Goal: Transaction & Acquisition: Purchase product/service

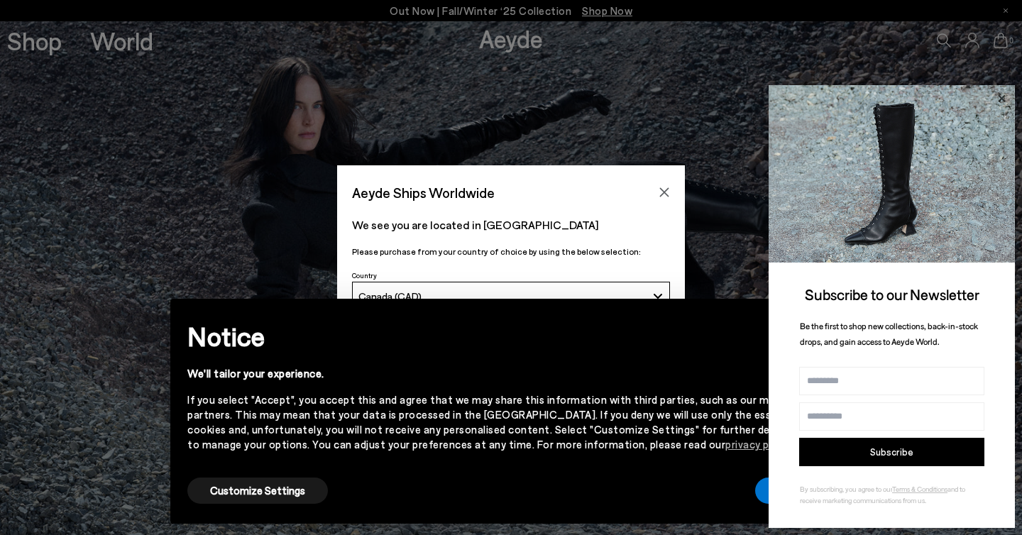
click at [1003, 96] on icon at bounding box center [1002, 98] width 18 height 18
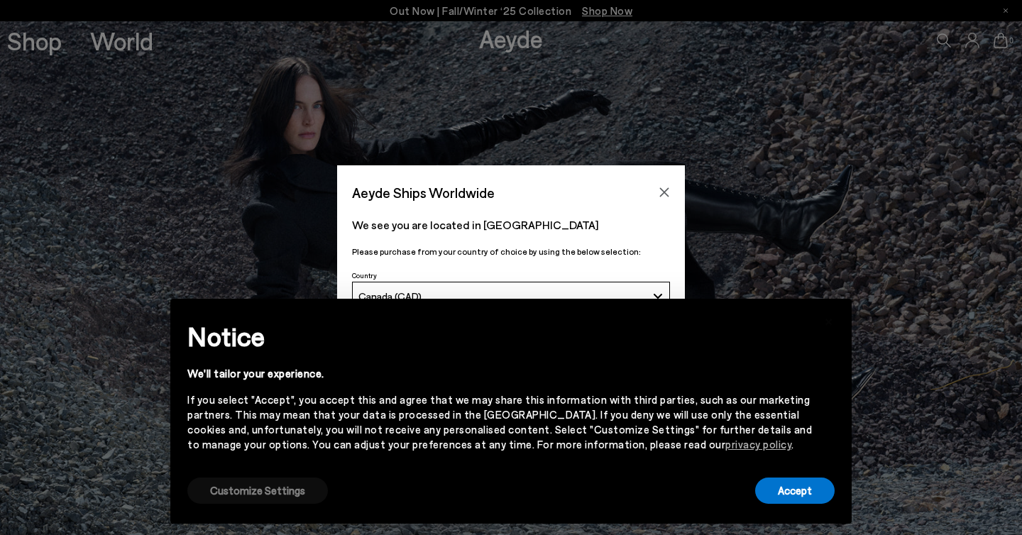
click at [264, 494] on button "Customize Settings" at bounding box center [257, 491] width 141 height 26
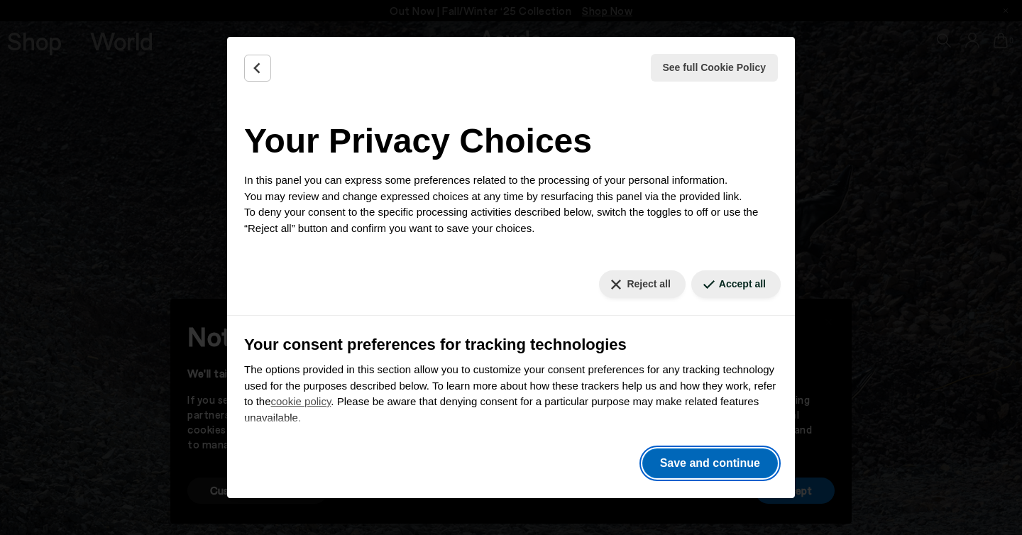
click at [665, 463] on button "Save and continue" at bounding box center [711, 464] width 136 height 30
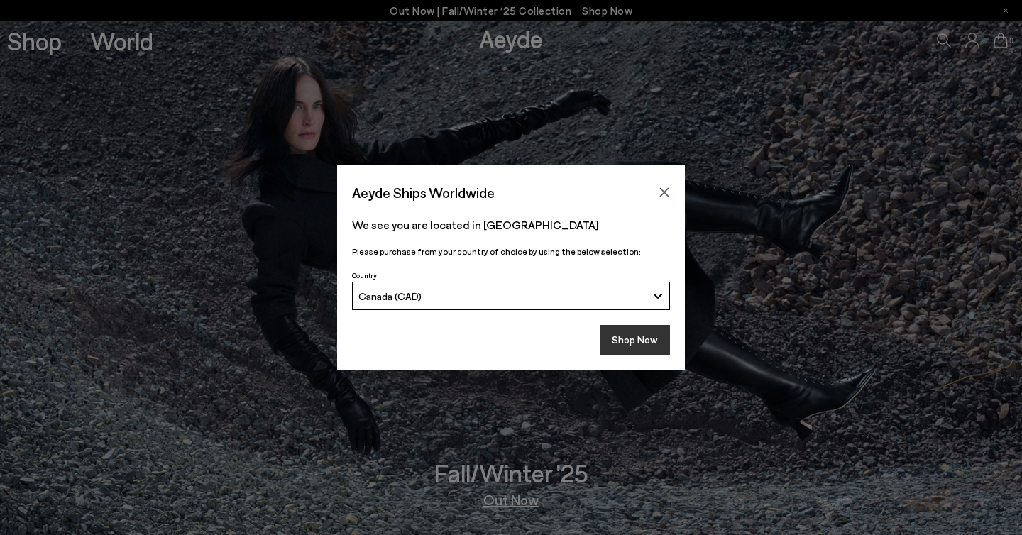
click at [619, 344] on button "Shop Now" at bounding box center [635, 340] width 70 height 30
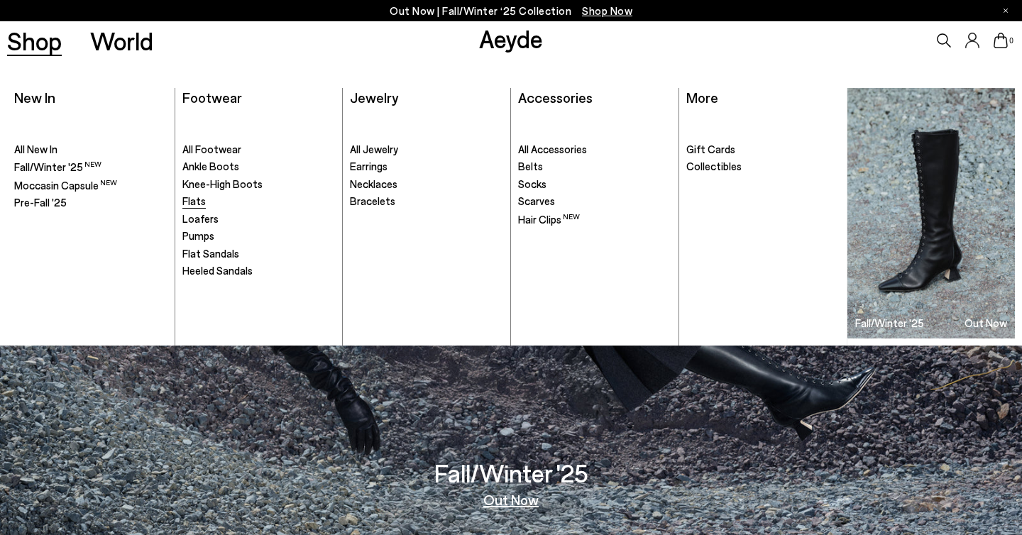
click at [196, 202] on span "Flats" at bounding box center [193, 201] width 23 height 13
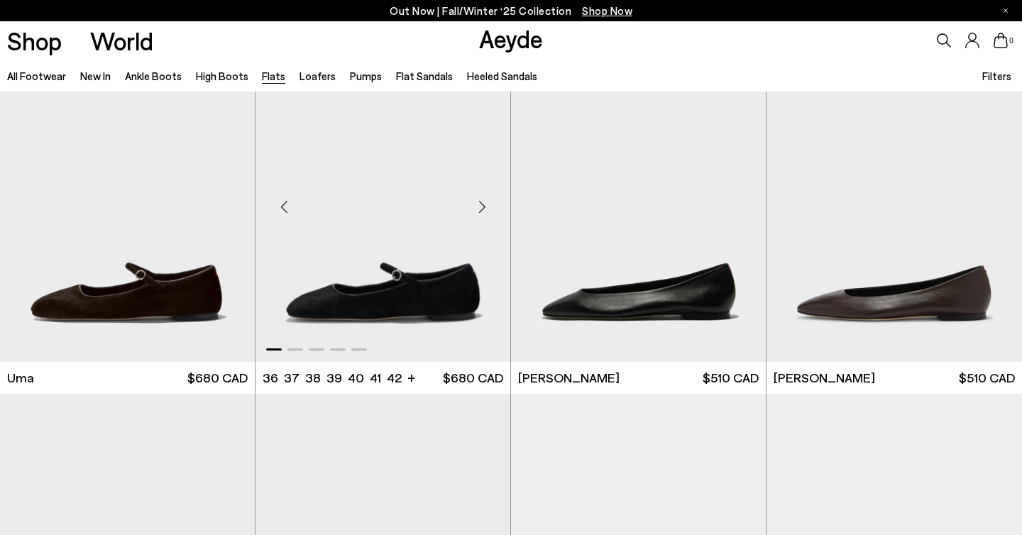
scroll to position [51, 0]
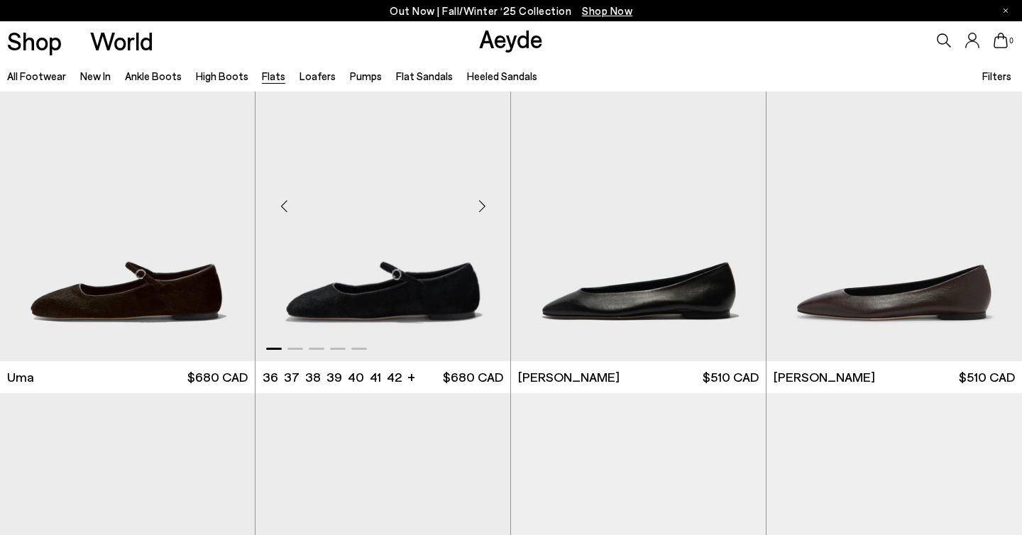
click at [480, 209] on div "Next slide" at bounding box center [482, 206] width 43 height 43
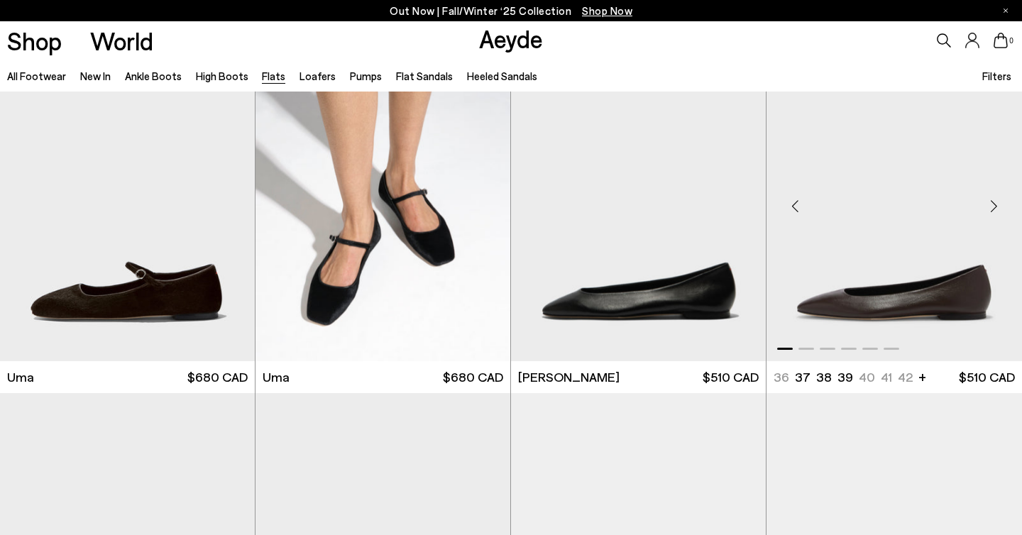
click at [991, 207] on div "Next slide" at bounding box center [994, 206] width 43 height 43
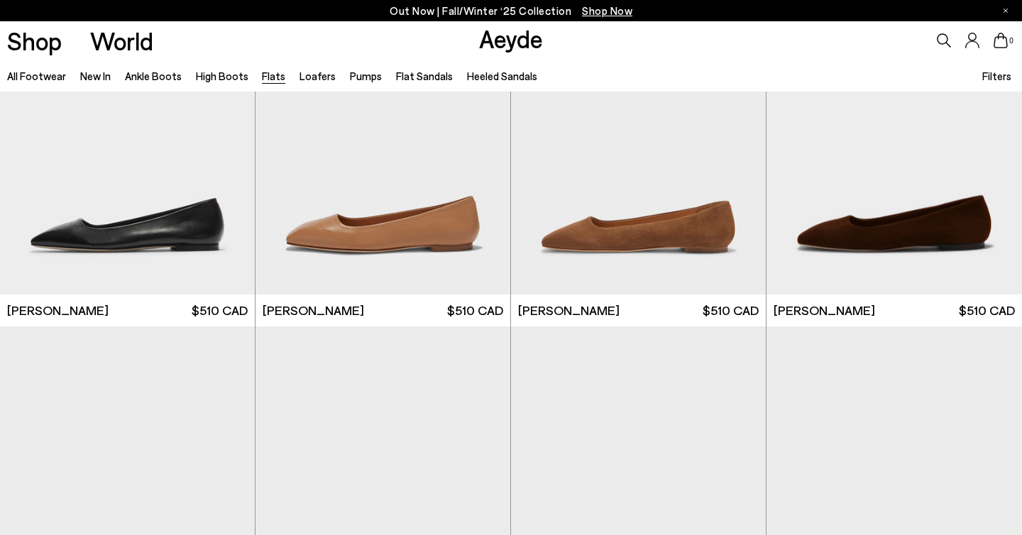
scroll to position [4683, 0]
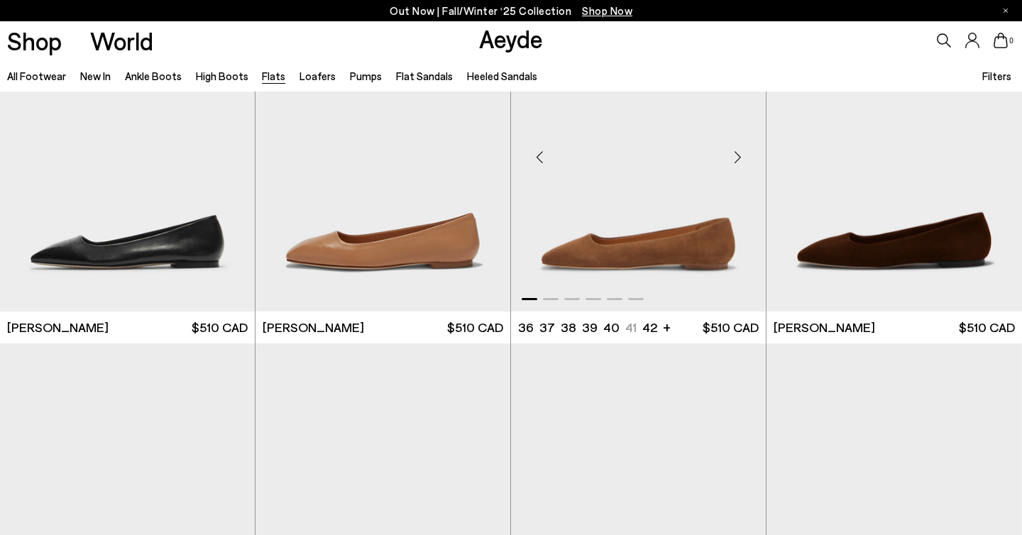
click at [737, 162] on div "Next slide" at bounding box center [737, 157] width 43 height 43
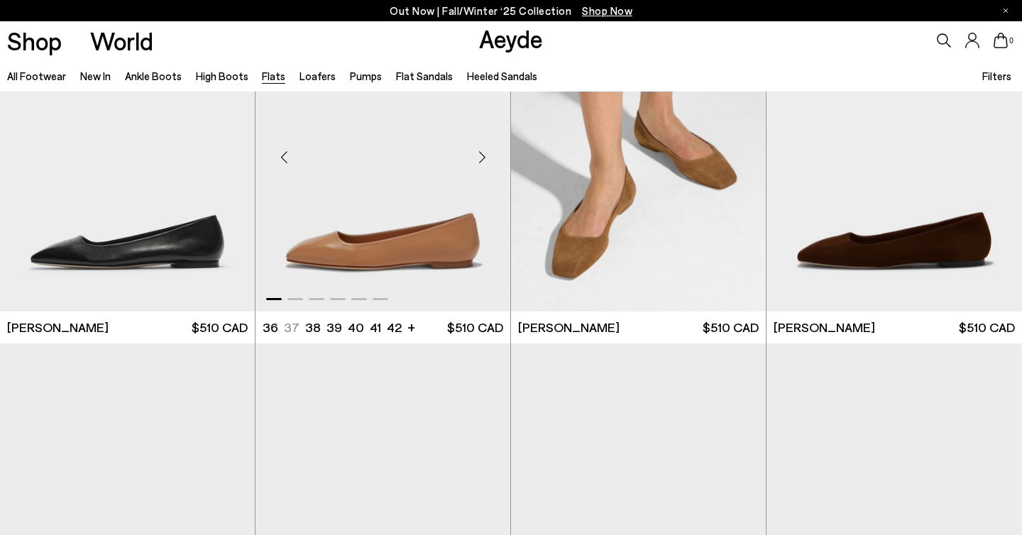
click at [484, 160] on div "Next slide" at bounding box center [482, 157] width 43 height 43
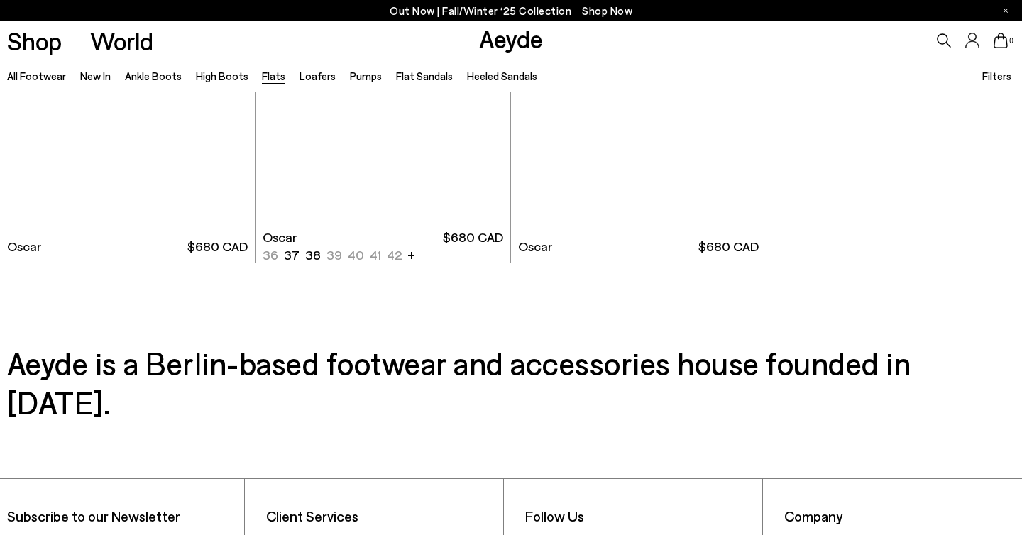
scroll to position [7566, 0]
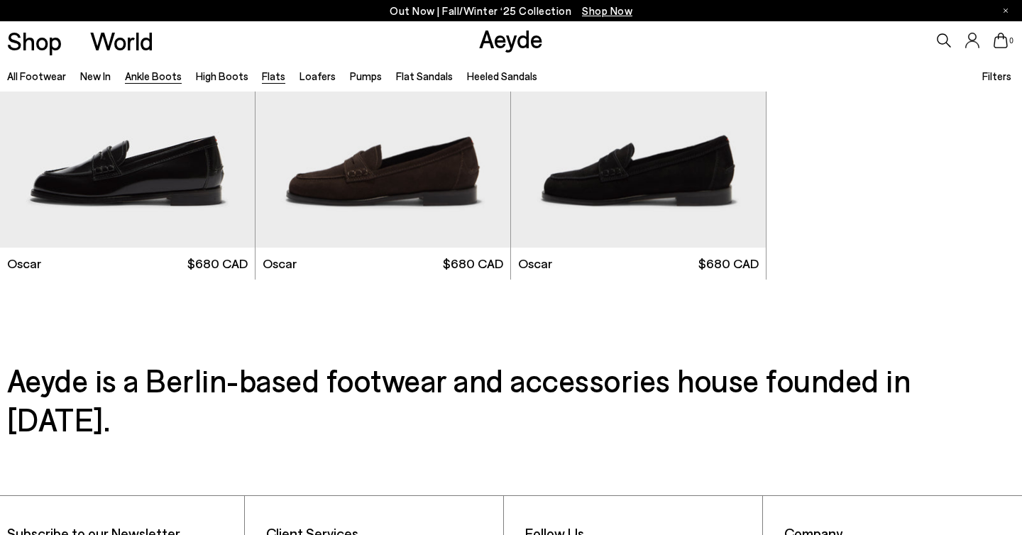
click at [137, 77] on link "Ankle Boots" at bounding box center [153, 76] width 57 height 13
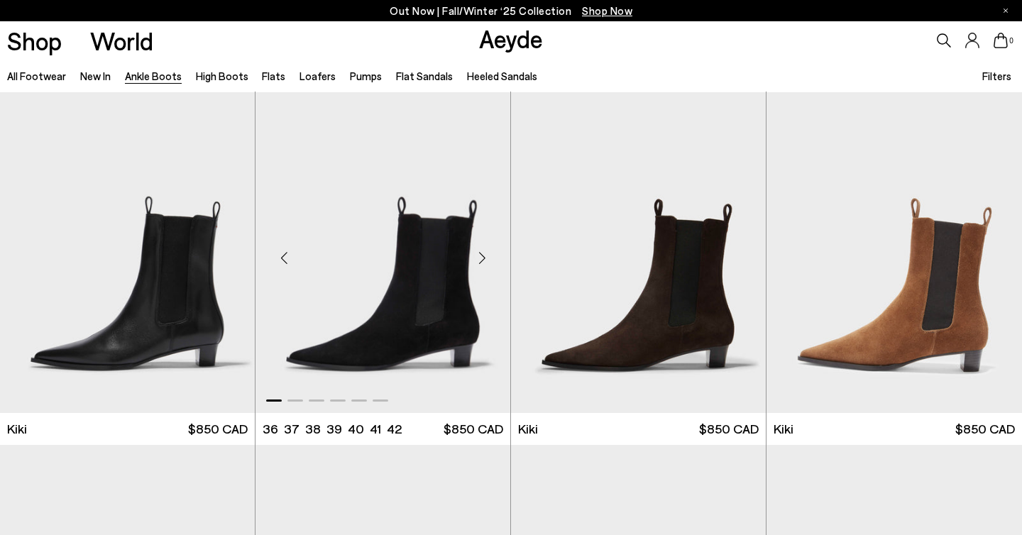
scroll to position [1774, 0]
